Goal: Communication & Community: Connect with others

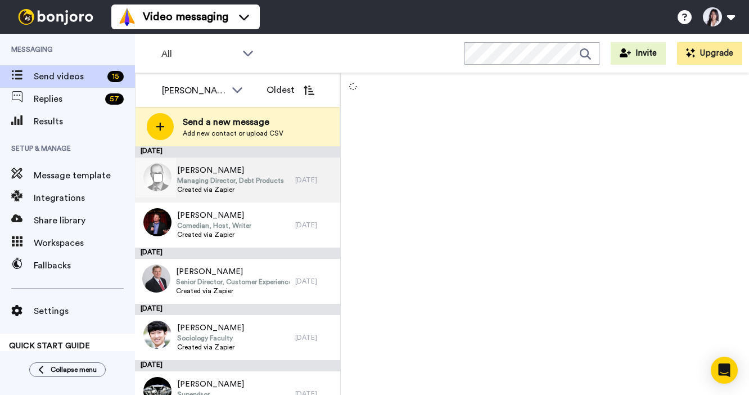
click at [260, 169] on span "Adam Whitlam" at bounding box center [230, 170] width 107 height 11
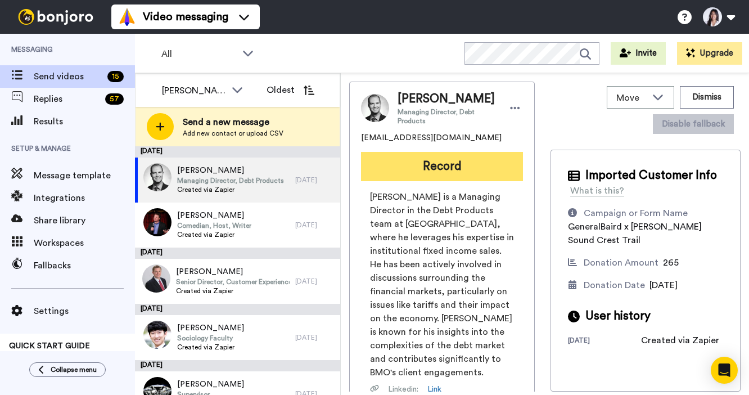
click at [445, 156] on button "Record" at bounding box center [442, 166] width 162 height 29
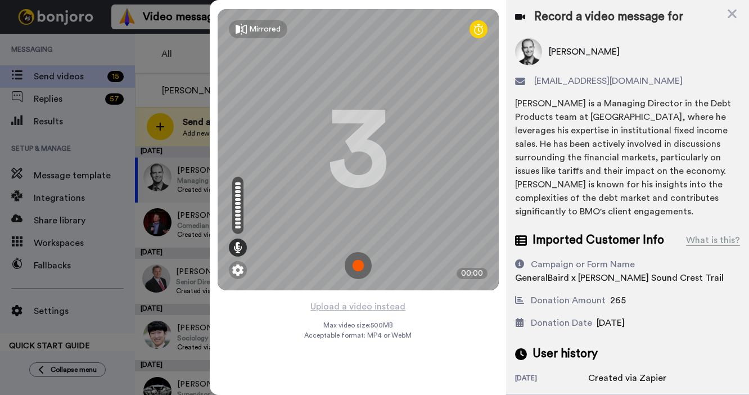
click at [350, 270] on img at bounding box center [358, 265] width 27 height 27
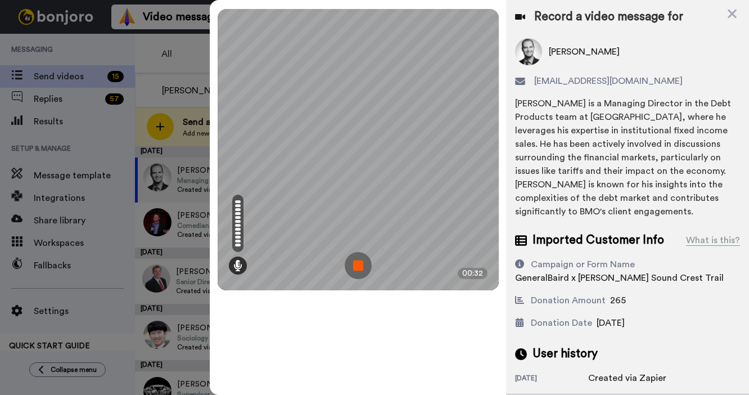
click at [350, 270] on img at bounding box center [358, 265] width 27 height 27
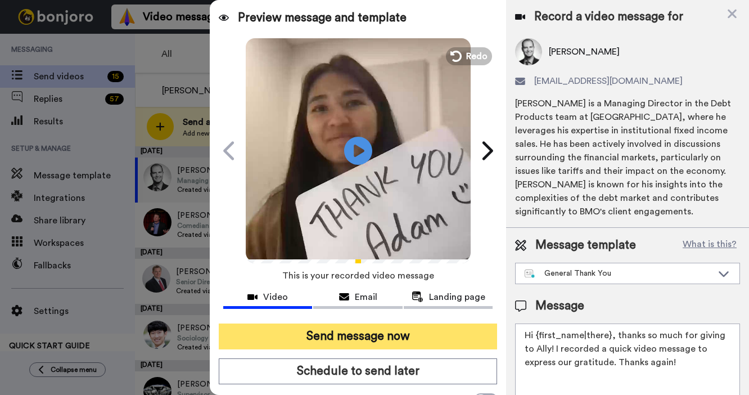
click at [356, 339] on button "Send message now" at bounding box center [358, 336] width 278 height 26
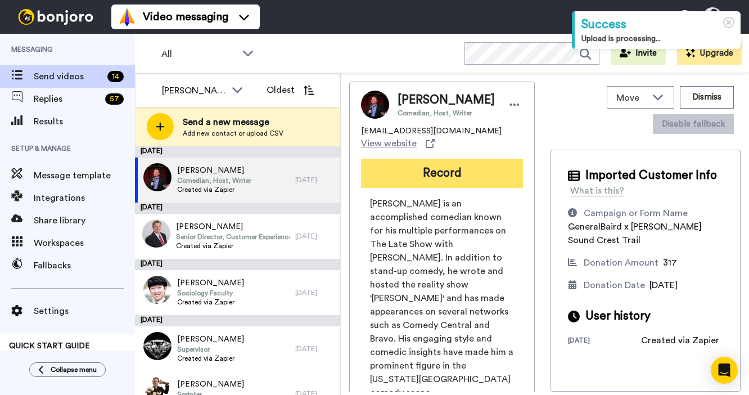
click at [488, 186] on button "Record" at bounding box center [442, 173] width 162 height 29
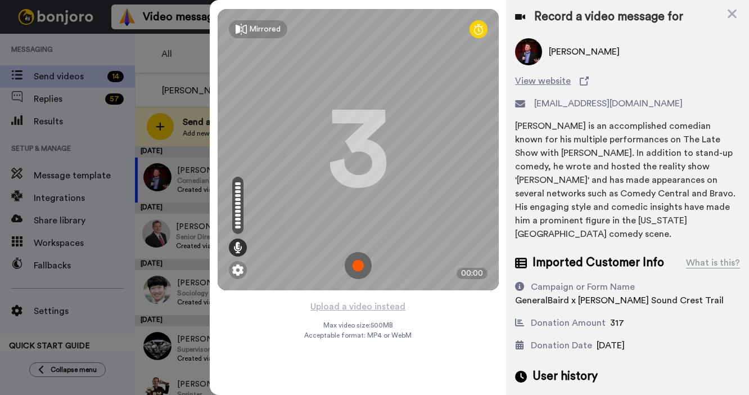
click at [359, 262] on img at bounding box center [358, 265] width 27 height 27
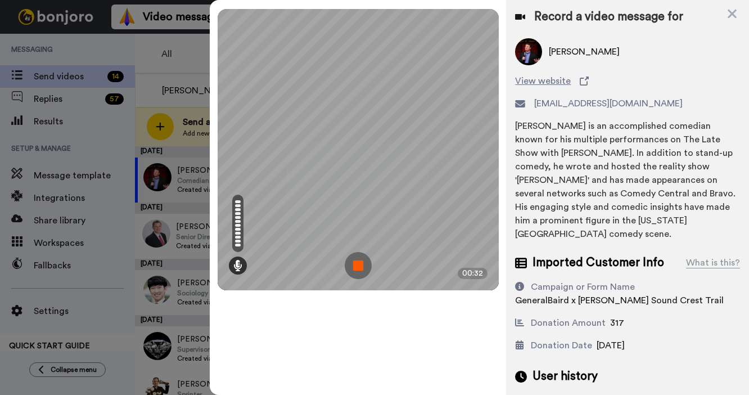
click at [359, 262] on img at bounding box center [358, 265] width 27 height 27
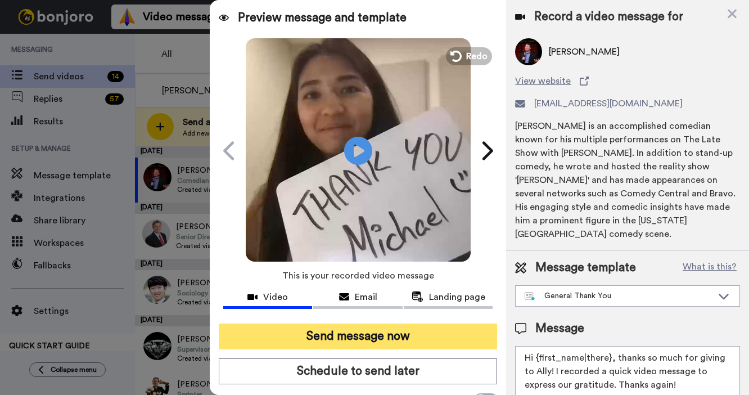
click at [323, 330] on button "Send message now" at bounding box center [358, 336] width 278 height 26
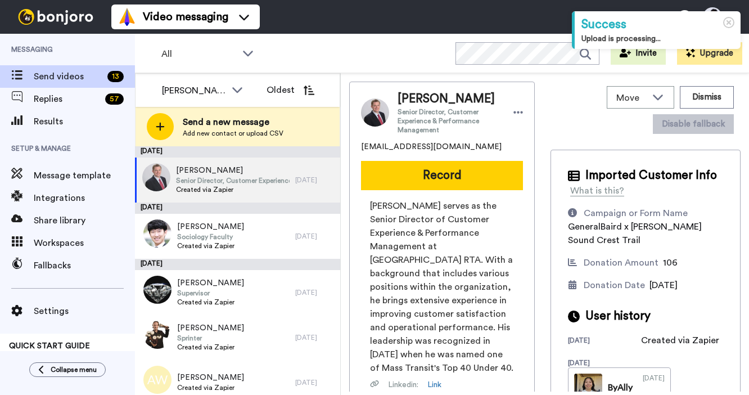
click at [466, 183] on button "Record" at bounding box center [442, 175] width 162 height 29
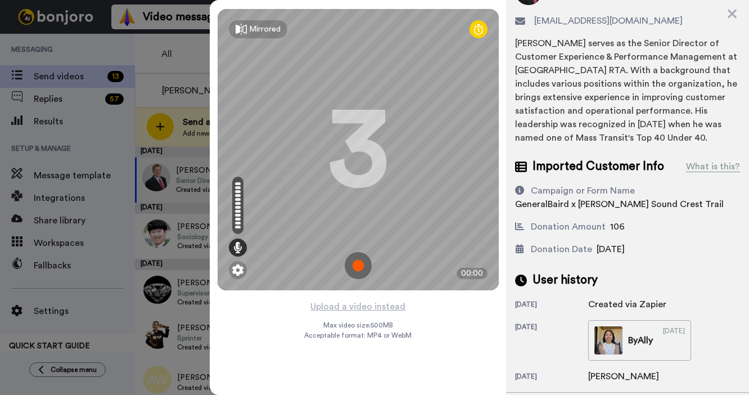
scroll to position [101, 0]
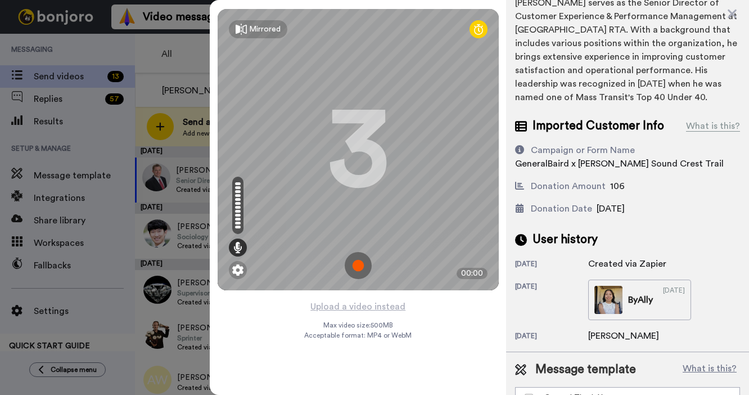
click at [353, 267] on img at bounding box center [358, 265] width 27 height 27
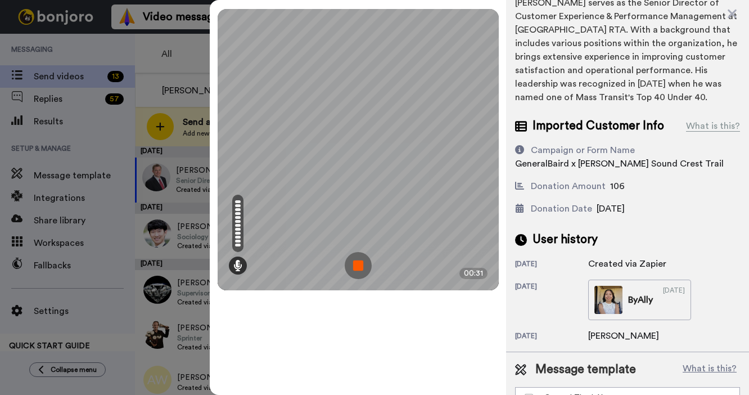
click at [353, 267] on img at bounding box center [358, 265] width 27 height 27
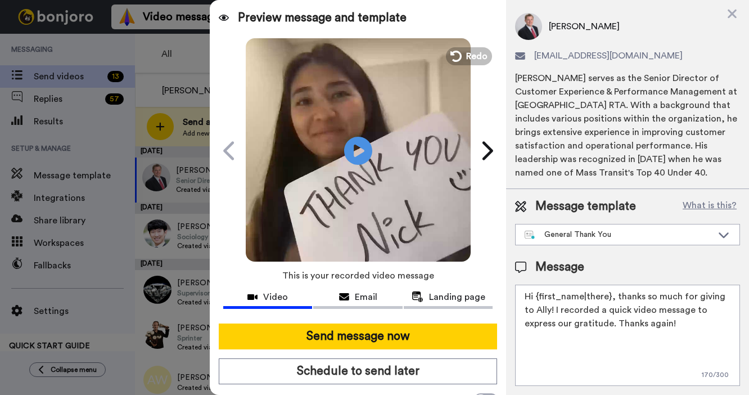
scroll to position [0, 0]
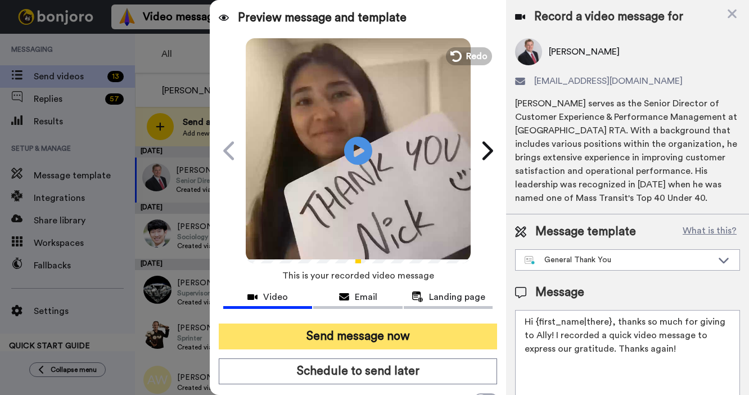
click at [340, 333] on button "Send message now" at bounding box center [358, 336] width 278 height 26
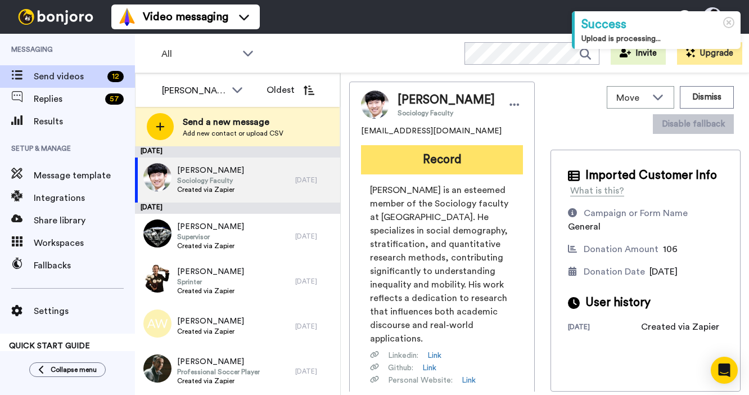
click at [467, 155] on button "Record" at bounding box center [442, 159] width 162 height 29
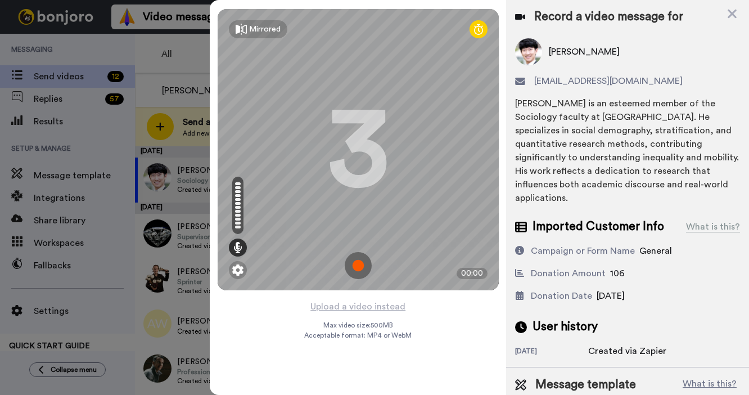
click at [357, 265] on img at bounding box center [358, 265] width 27 height 27
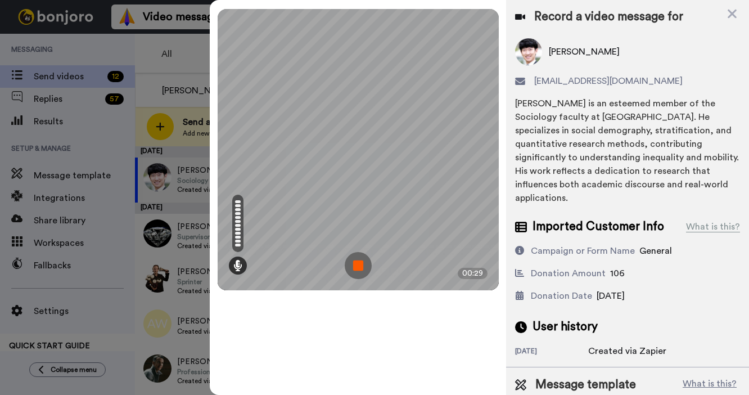
click at [357, 265] on img at bounding box center [358, 265] width 27 height 27
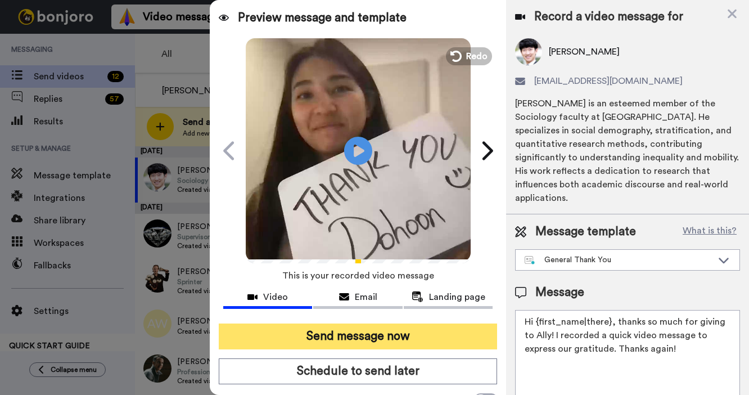
click at [336, 339] on button "Send message now" at bounding box center [358, 336] width 278 height 26
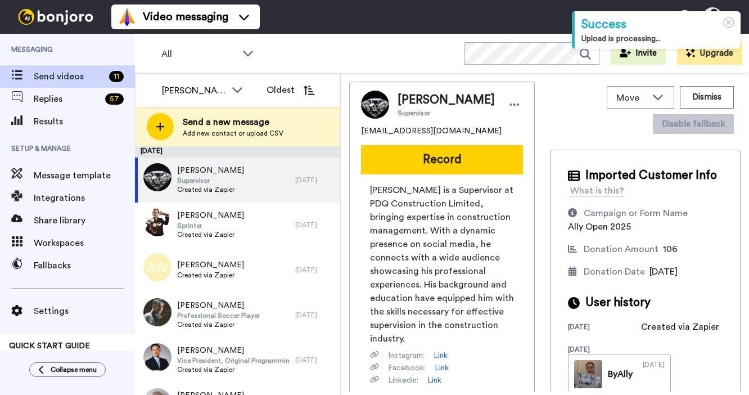
click at [454, 165] on button "Record" at bounding box center [442, 159] width 162 height 29
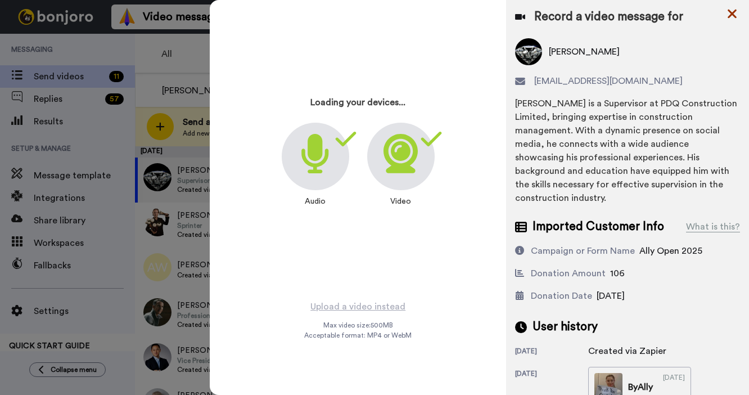
click at [733, 11] on icon at bounding box center [732, 14] width 9 height 9
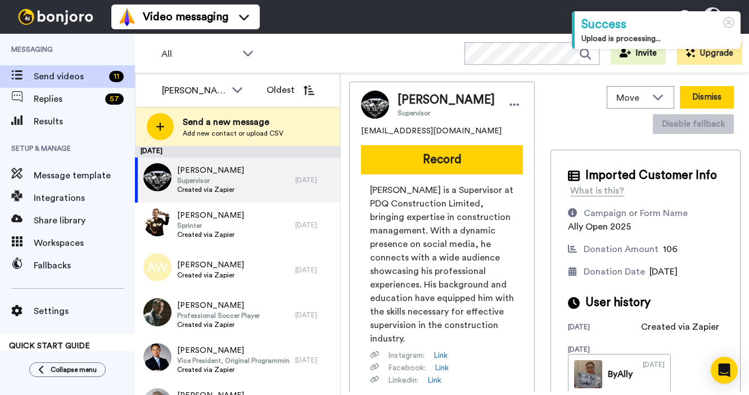
click at [697, 100] on button "Dismiss" at bounding box center [707, 97] width 54 height 22
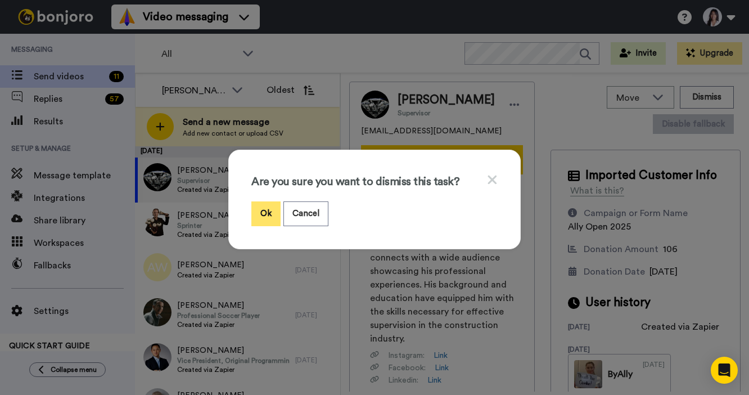
click at [260, 217] on button "Ok" at bounding box center [265, 213] width 29 height 24
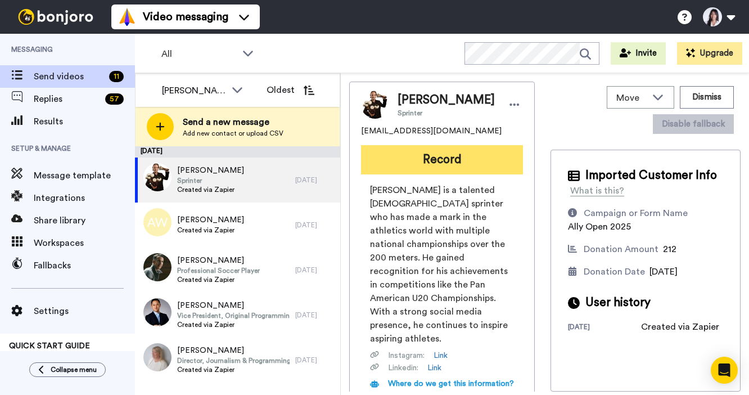
click at [400, 156] on button "Record" at bounding box center [442, 159] width 162 height 29
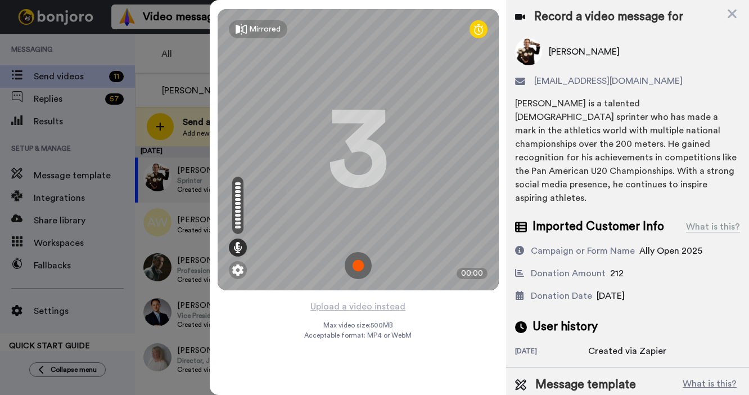
click at [354, 270] on img at bounding box center [358, 265] width 27 height 27
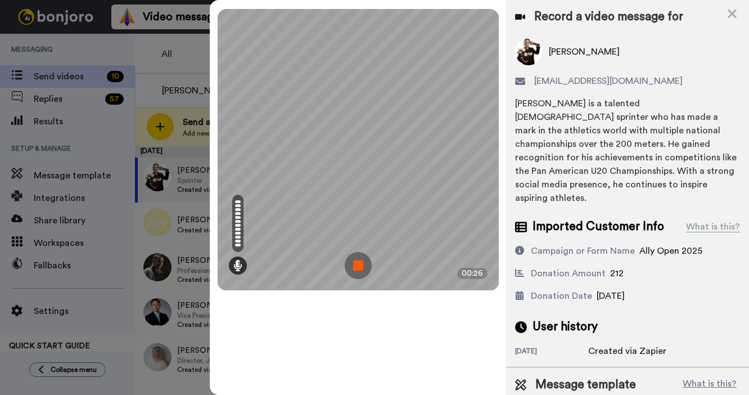
click at [354, 270] on img at bounding box center [358, 265] width 27 height 27
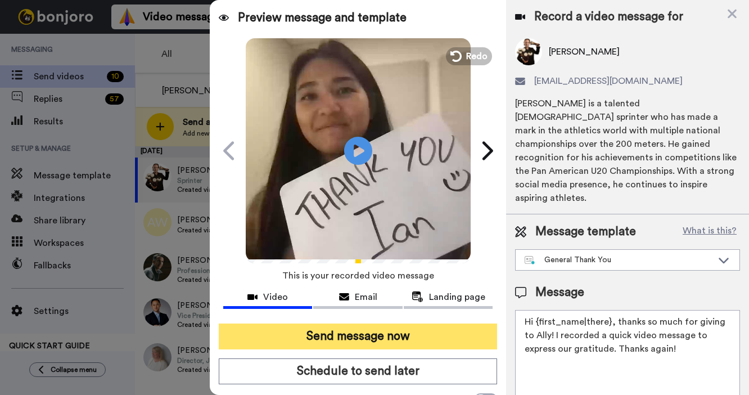
click at [389, 334] on button "Send message now" at bounding box center [358, 336] width 278 height 26
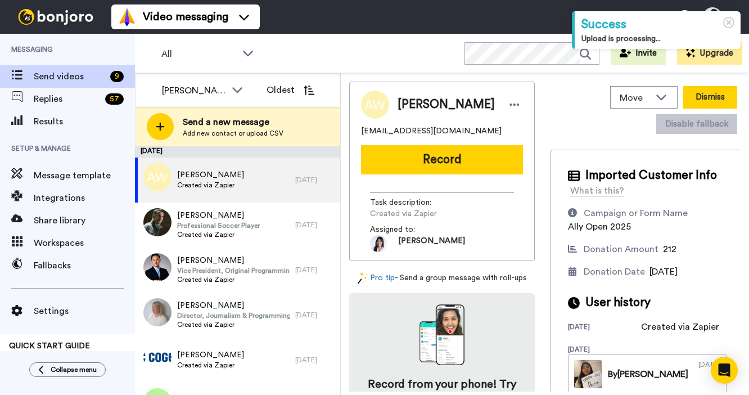
click at [712, 96] on button "Dismiss" at bounding box center [710, 97] width 54 height 22
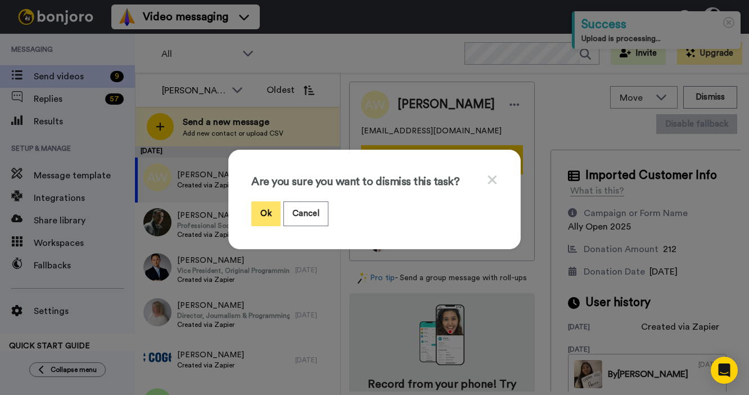
click at [269, 215] on button "Ok" at bounding box center [265, 213] width 29 height 24
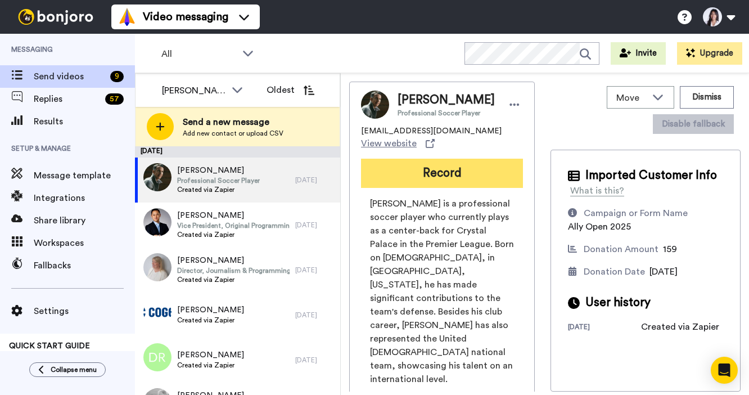
click at [432, 161] on button "Record" at bounding box center [442, 173] width 162 height 29
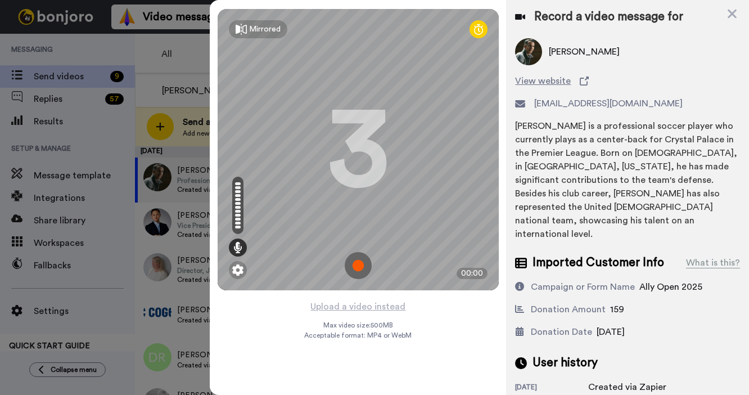
click at [362, 263] on img at bounding box center [358, 265] width 27 height 27
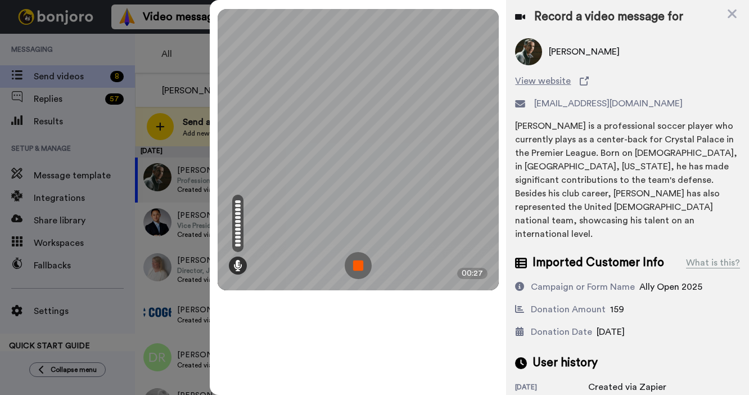
click at [362, 263] on img at bounding box center [358, 265] width 27 height 27
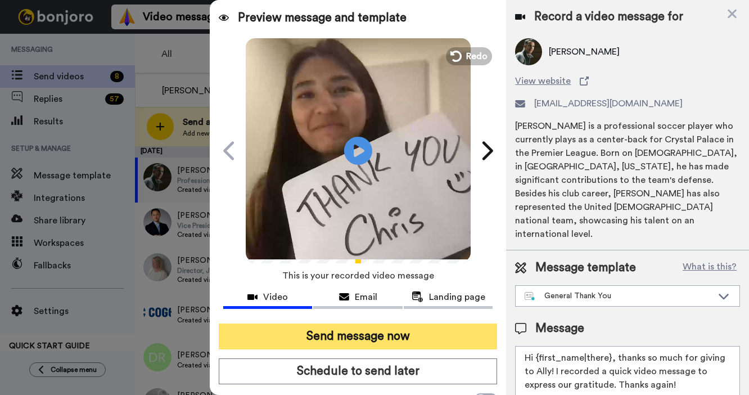
click at [359, 343] on button "Send message now" at bounding box center [358, 336] width 278 height 26
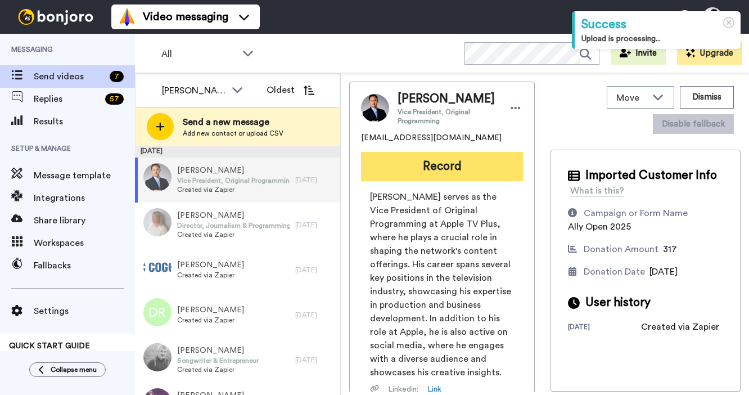
click at [469, 166] on button "Record" at bounding box center [442, 166] width 162 height 29
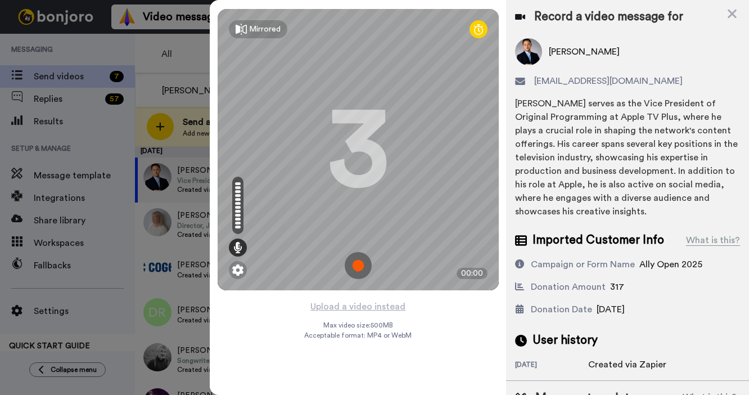
click at [363, 268] on img at bounding box center [358, 265] width 27 height 27
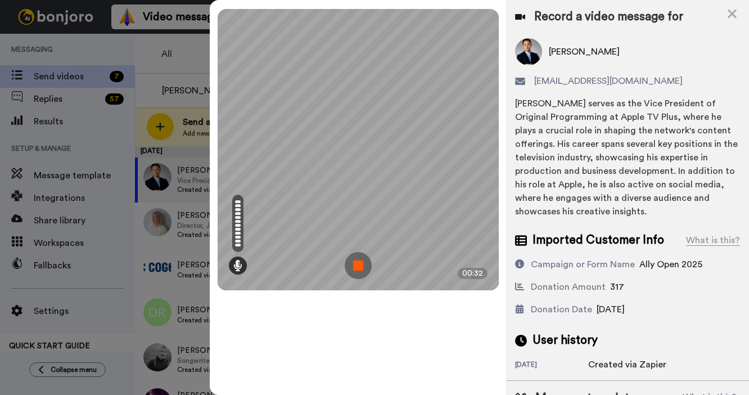
click at [363, 268] on img at bounding box center [358, 265] width 27 height 27
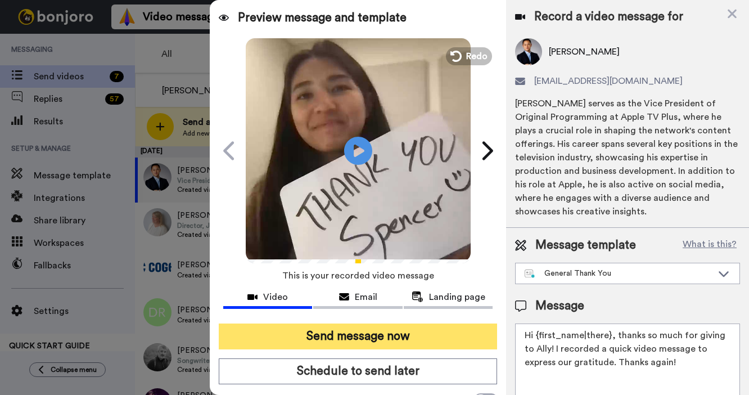
click at [383, 336] on button "Send message now" at bounding box center [358, 336] width 278 height 26
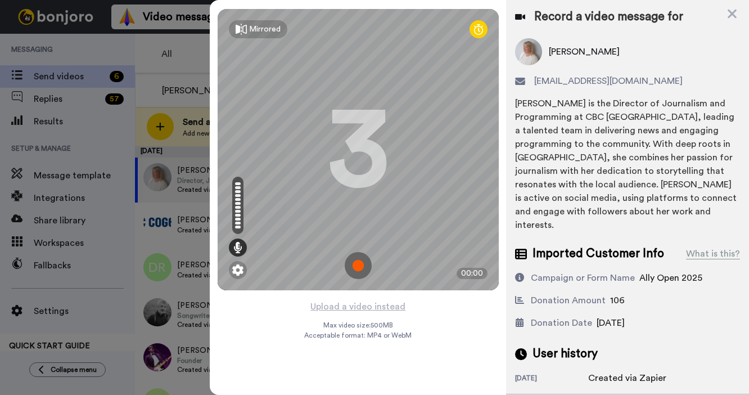
click at [362, 263] on img at bounding box center [358, 265] width 27 height 27
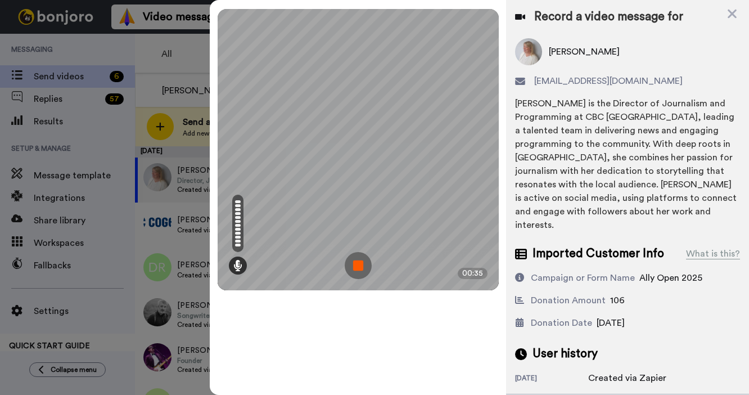
click at [362, 263] on img at bounding box center [358, 265] width 27 height 27
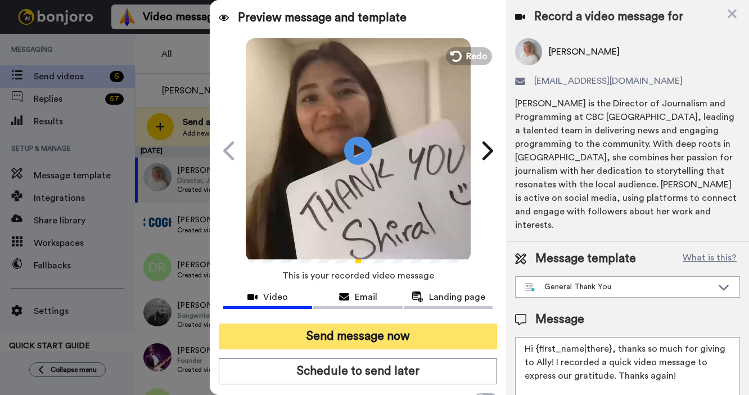
click at [357, 340] on button "Send message now" at bounding box center [358, 336] width 278 height 26
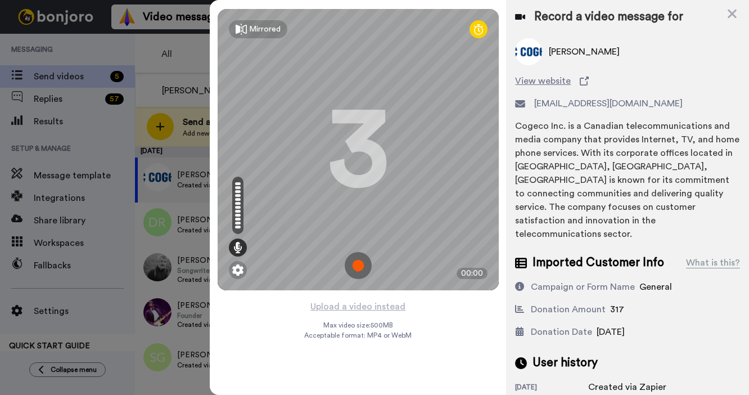
click at [347, 260] on img at bounding box center [358, 265] width 27 height 27
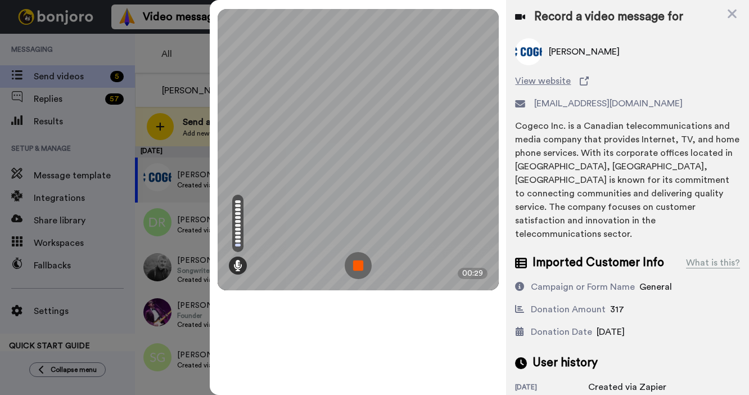
click at [347, 260] on img at bounding box center [358, 265] width 27 height 27
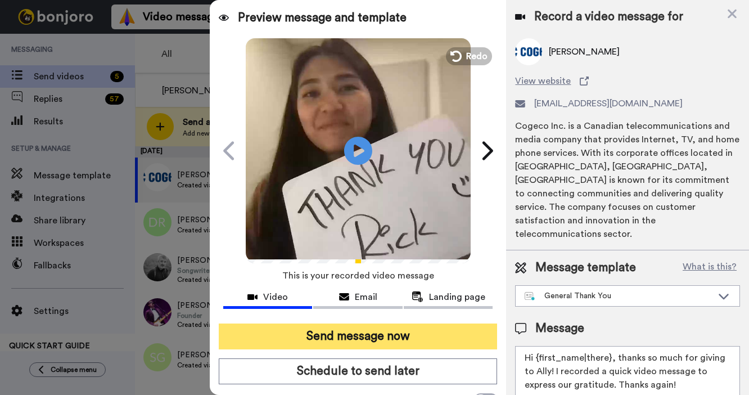
click at [343, 337] on button "Send message now" at bounding box center [358, 336] width 278 height 26
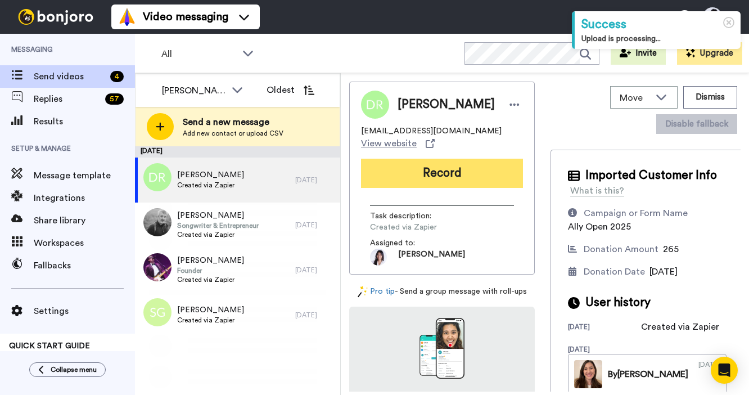
click at [466, 159] on button "Record" at bounding box center [442, 173] width 162 height 29
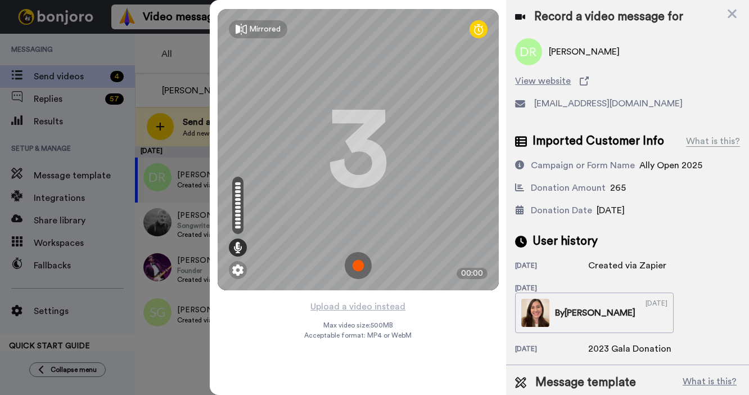
click at [361, 269] on img at bounding box center [358, 265] width 27 height 27
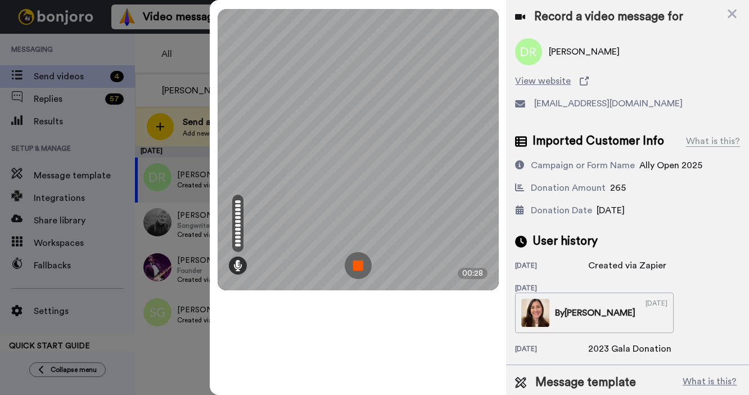
click at [361, 269] on img at bounding box center [358, 265] width 27 height 27
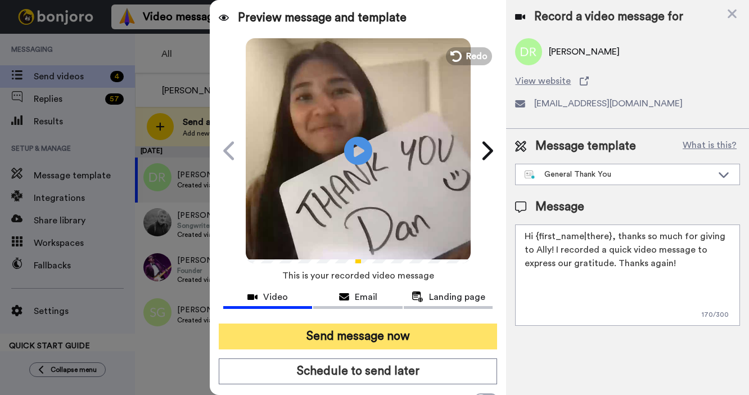
click at [388, 334] on button "Send message now" at bounding box center [358, 336] width 278 height 26
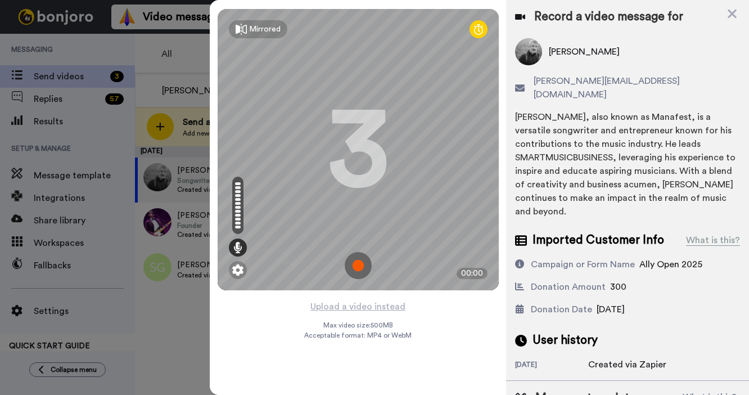
click at [359, 259] on img at bounding box center [358, 265] width 27 height 27
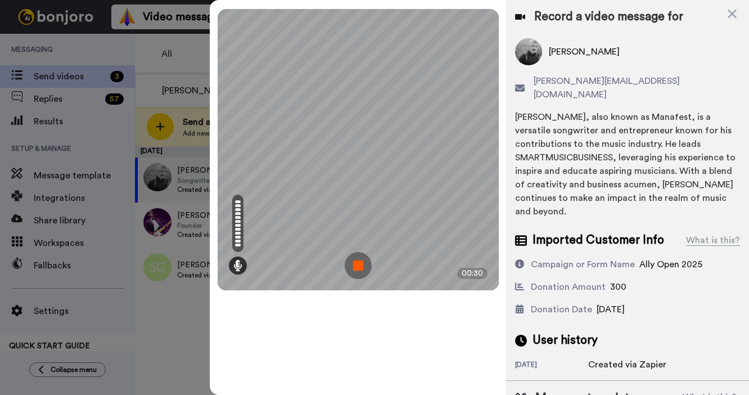
click at [359, 259] on img at bounding box center [358, 265] width 27 height 27
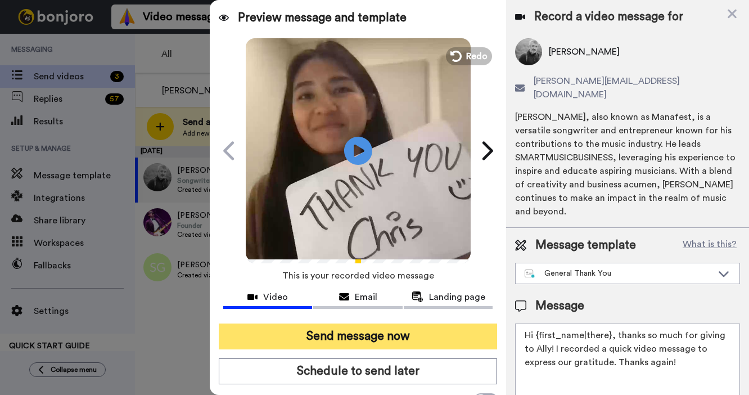
click at [360, 331] on button "Send message now" at bounding box center [358, 336] width 278 height 26
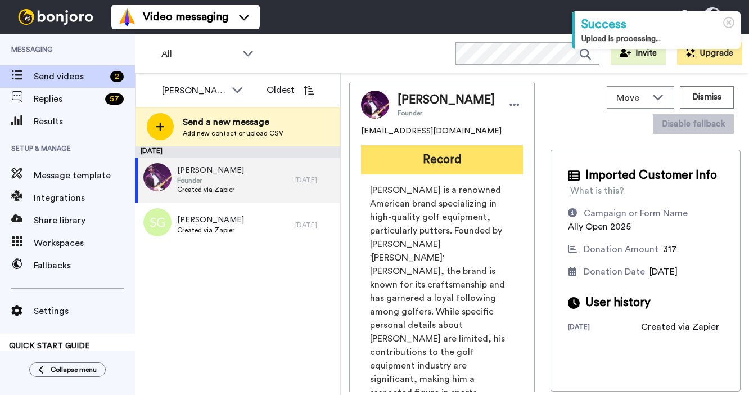
click at [462, 162] on button "Record" at bounding box center [442, 159] width 162 height 29
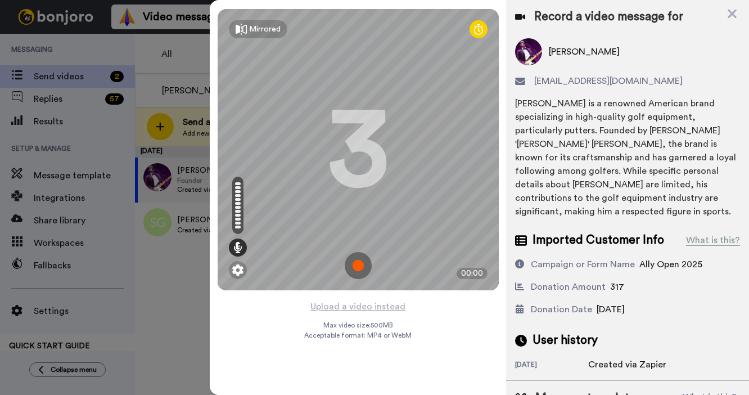
click at [370, 271] on img at bounding box center [358, 265] width 27 height 27
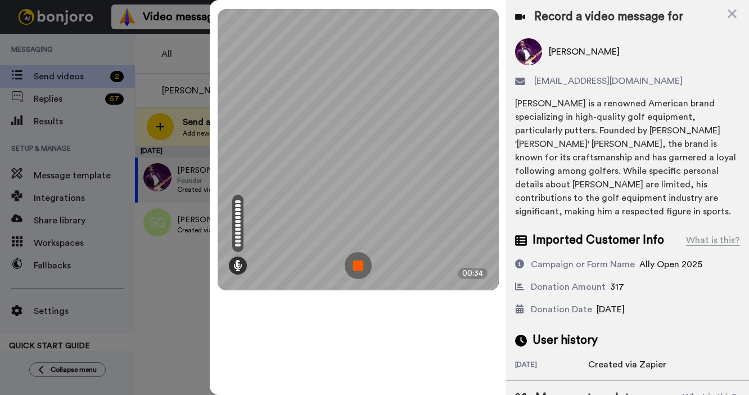
click at [370, 271] on img at bounding box center [358, 265] width 27 height 27
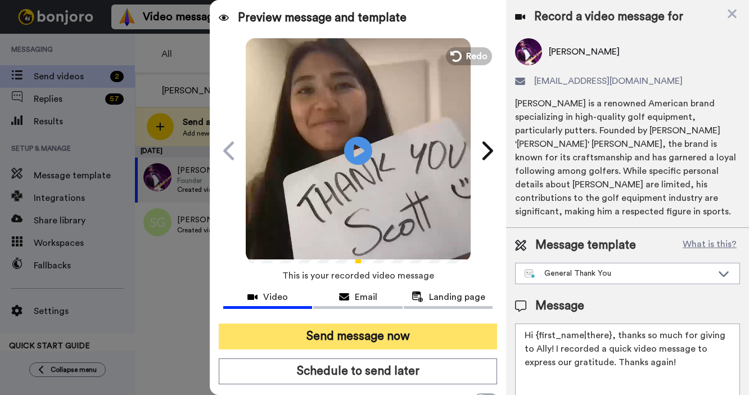
click at [350, 338] on button "Send message now" at bounding box center [358, 336] width 278 height 26
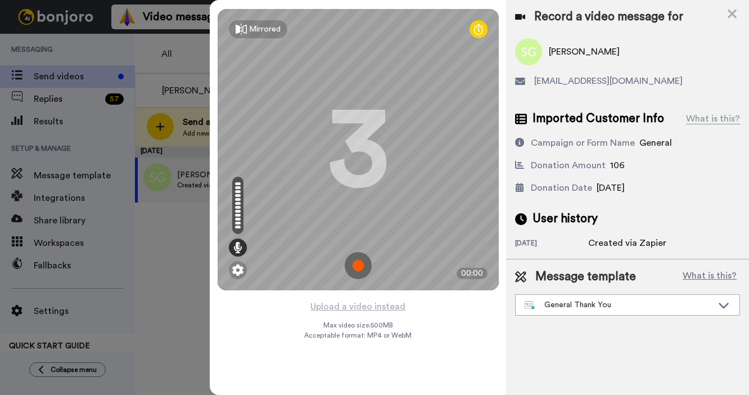
click at [361, 267] on img at bounding box center [358, 265] width 27 height 27
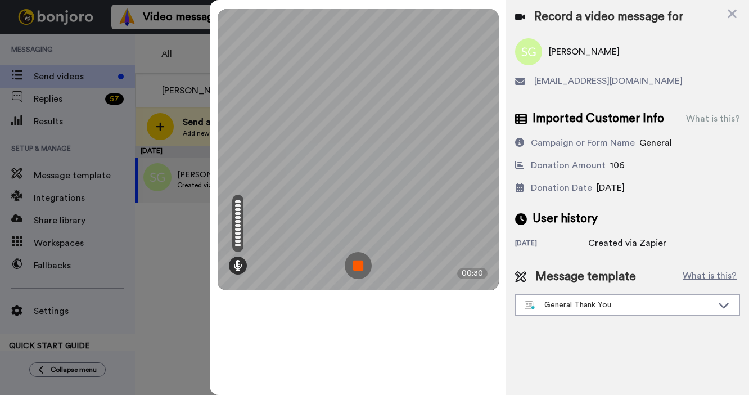
click at [361, 267] on img at bounding box center [358, 265] width 27 height 27
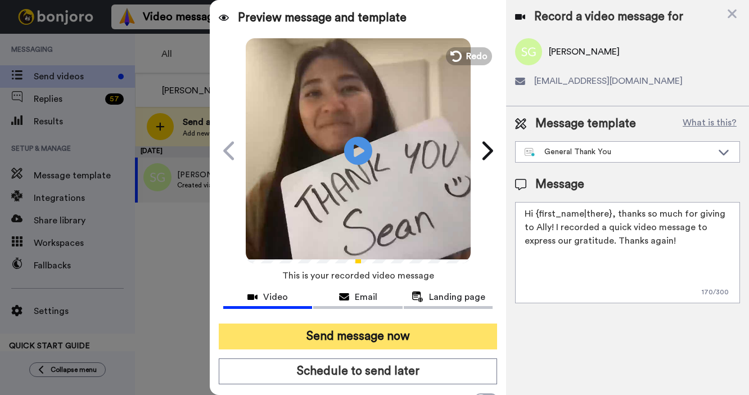
click at [357, 343] on button "Send message now" at bounding box center [358, 336] width 278 height 26
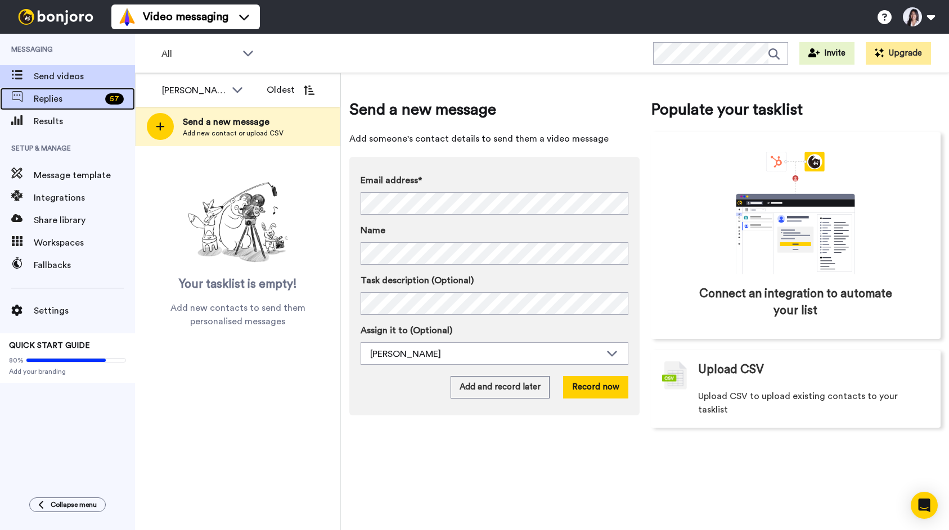
click at [88, 103] on span "Replies" at bounding box center [67, 98] width 67 height 13
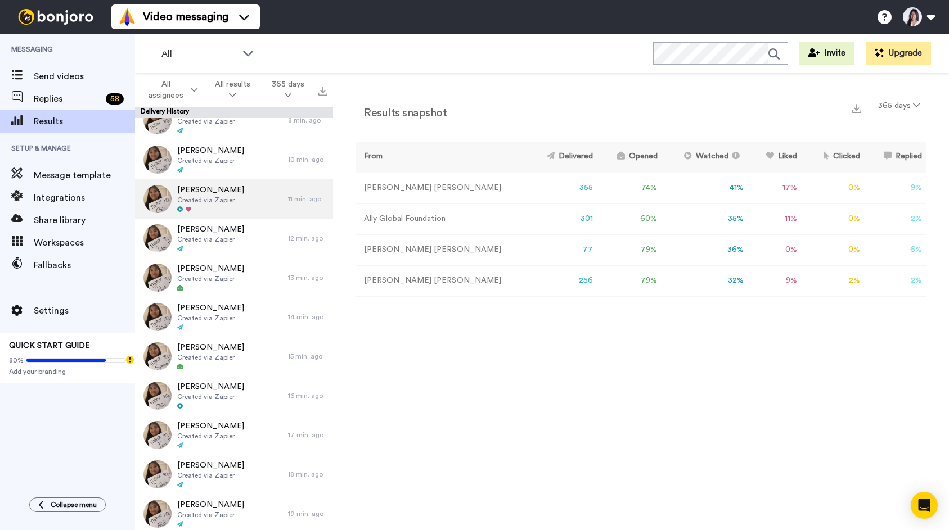
scroll to position [16, 0]
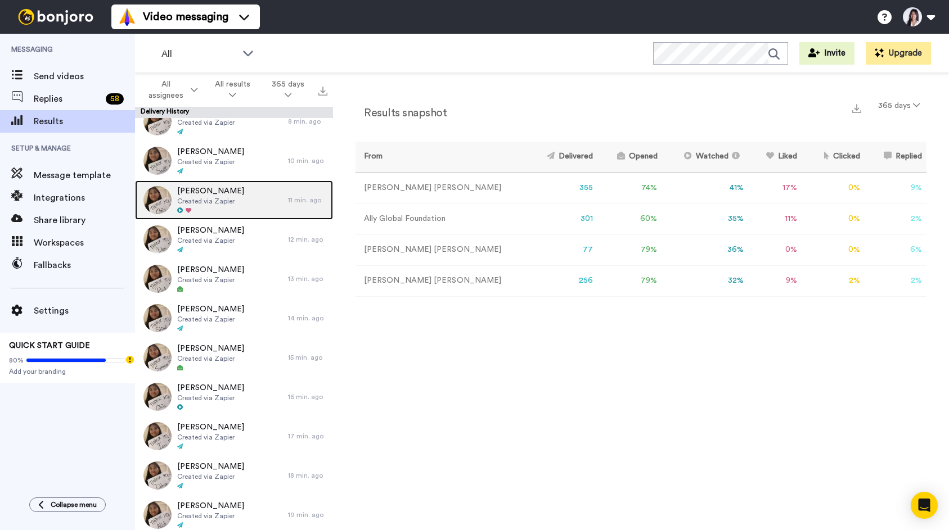
click at [289, 201] on div "11 min. ago" at bounding box center [307, 200] width 39 height 9
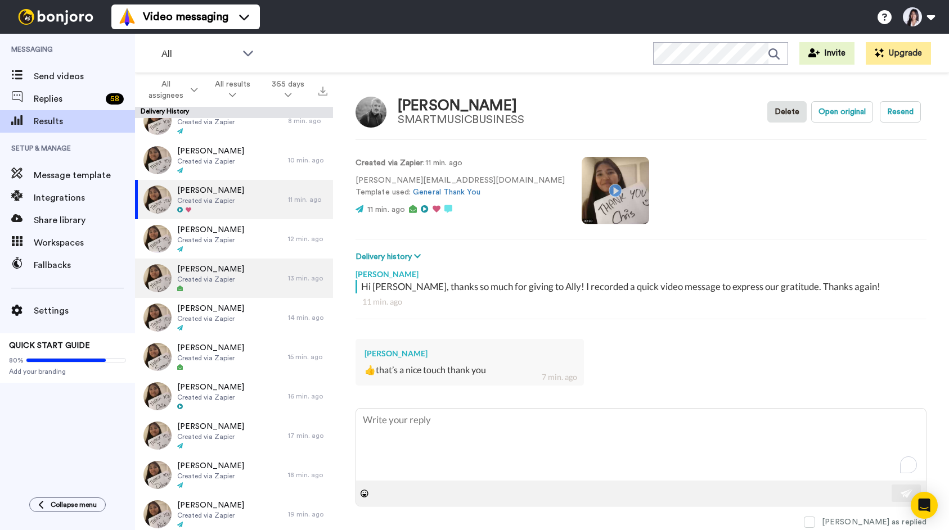
scroll to position [16, 0]
click at [269, 267] on div "[PERSON_NAME] Created via Zapier" at bounding box center [211, 278] width 153 height 39
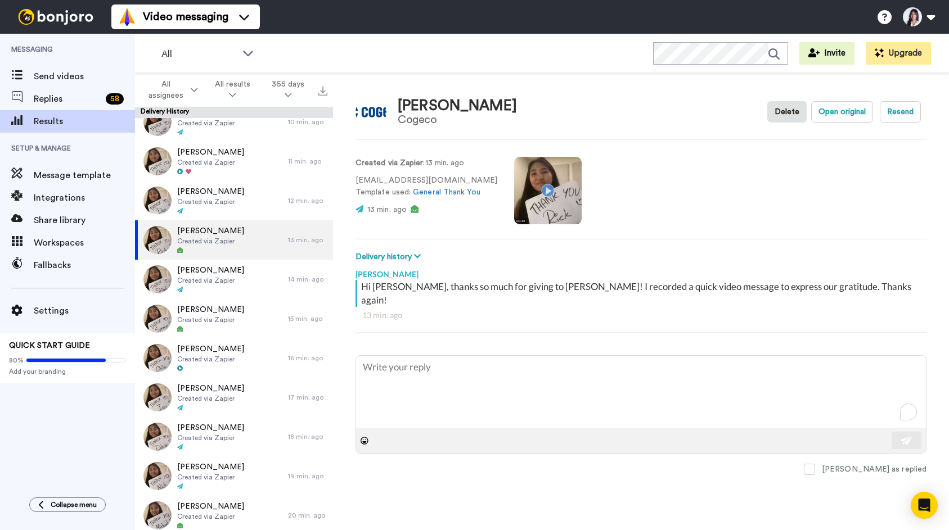
type textarea "x"
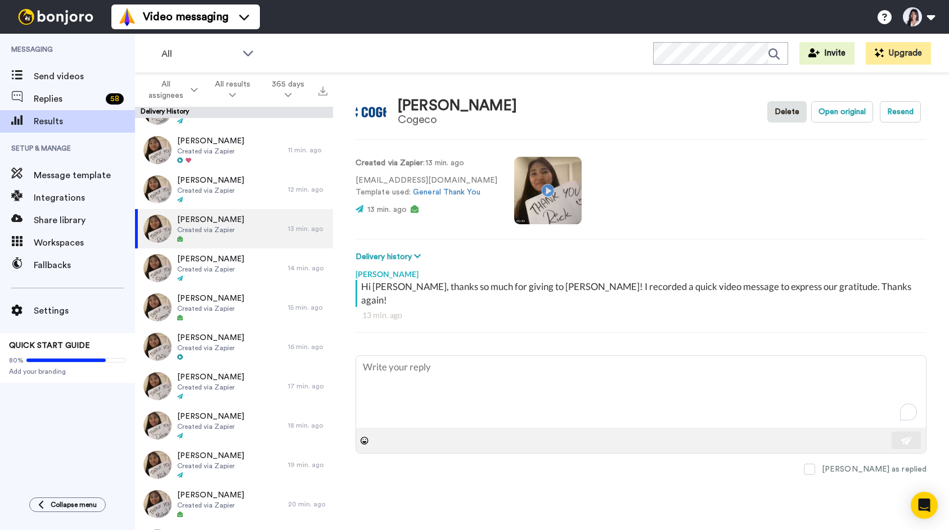
scroll to position [65, 0]
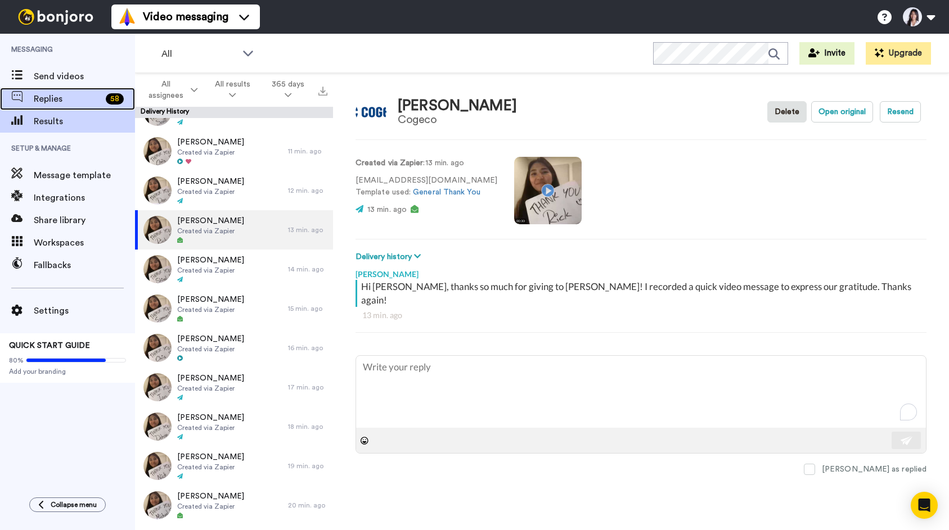
click at [71, 97] on span "Replies" at bounding box center [67, 98] width 67 height 13
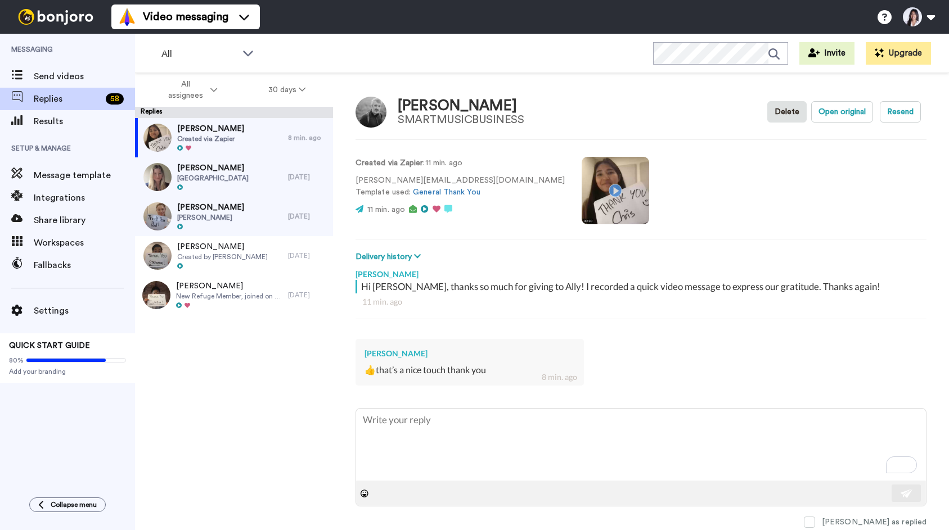
type textarea "x"
click at [89, 124] on span "Results" at bounding box center [84, 121] width 101 height 13
